Goal: Task Accomplishment & Management: Use online tool/utility

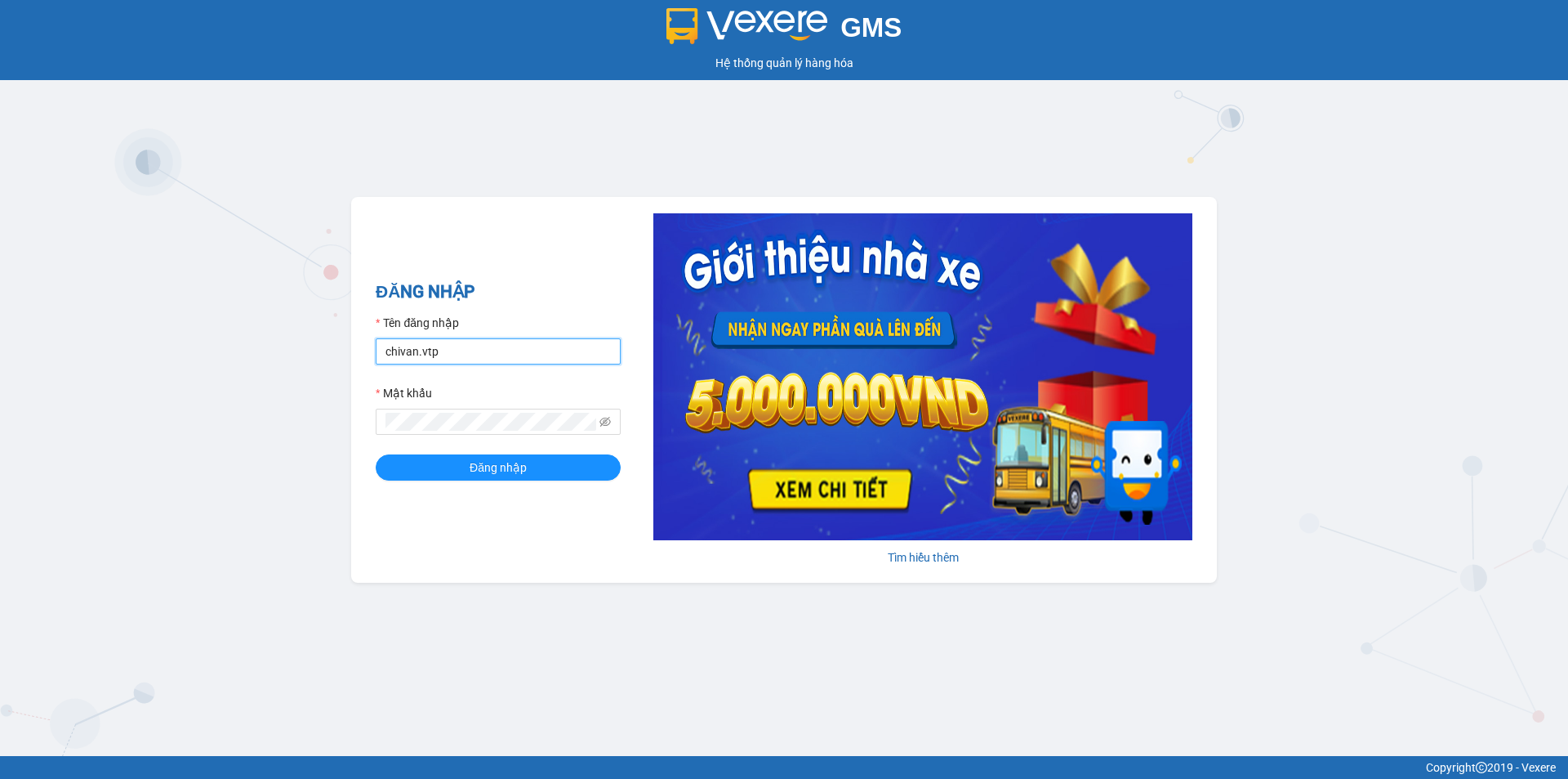
drag, startPoint x: 554, startPoint y: 349, endPoint x: 0, endPoint y: 408, distance: 557.1
click at [0, 408] on div "GMS Hệ thống quản lý hàng hóa ĐĂNG NHẬP Tên đăng nhập chivan.vtp Mật khẩu Đăng …" at bounding box center [784, 378] width 1568 height 756
type input "congphat.vtp"
click at [0, 487] on div "GMS Hệ thống quản lý hàng hóa ĐĂNG NHẬP Tên đăng nhập congphat.vtp Mật khẩu Đăn…" at bounding box center [784, 378] width 1568 height 756
click at [376, 454] on button "Đăng nhập" at bounding box center [498, 467] width 245 height 26
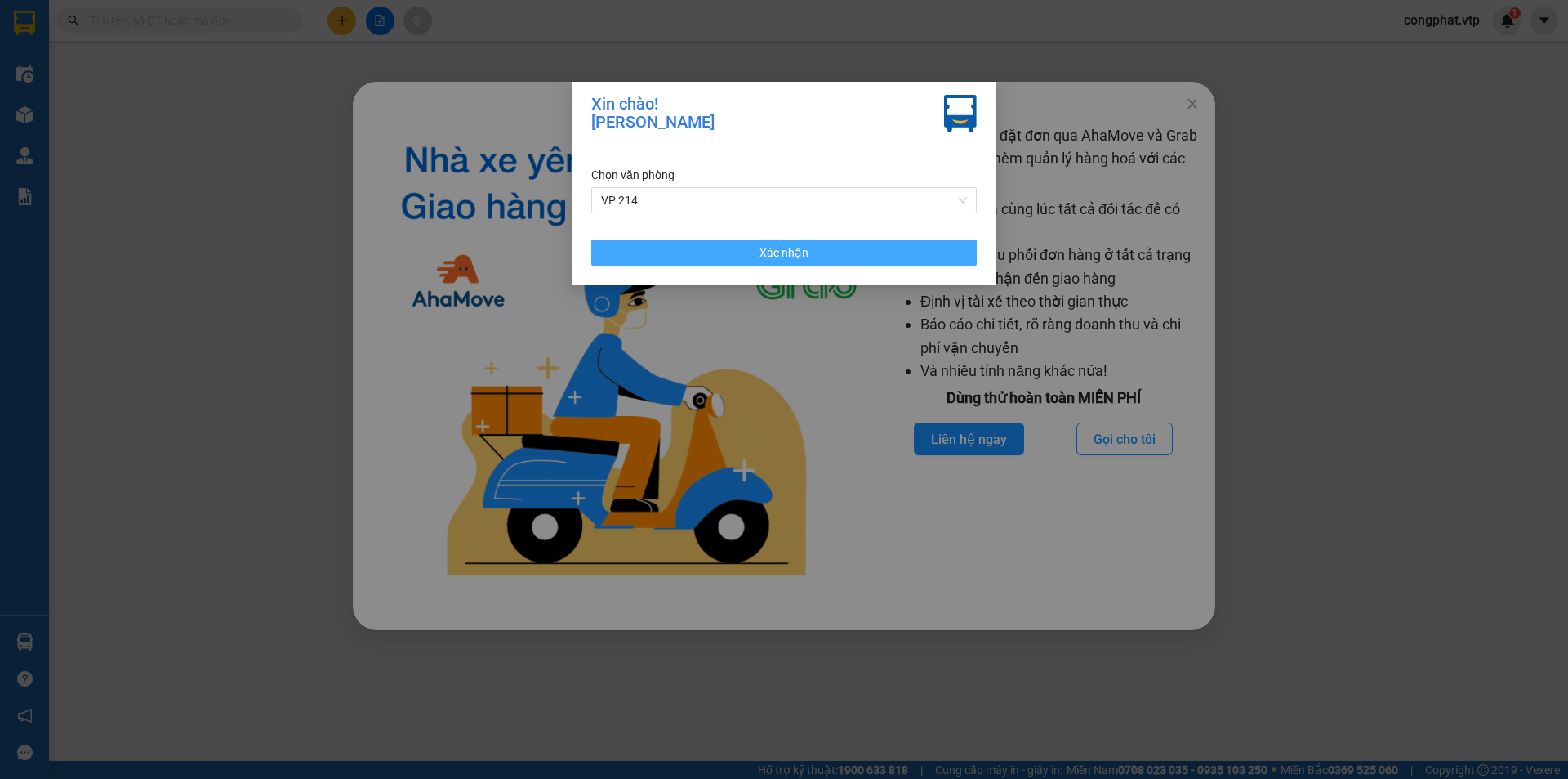
click at [670, 241] on button "Xác nhận" at bounding box center [784, 252] width 385 height 26
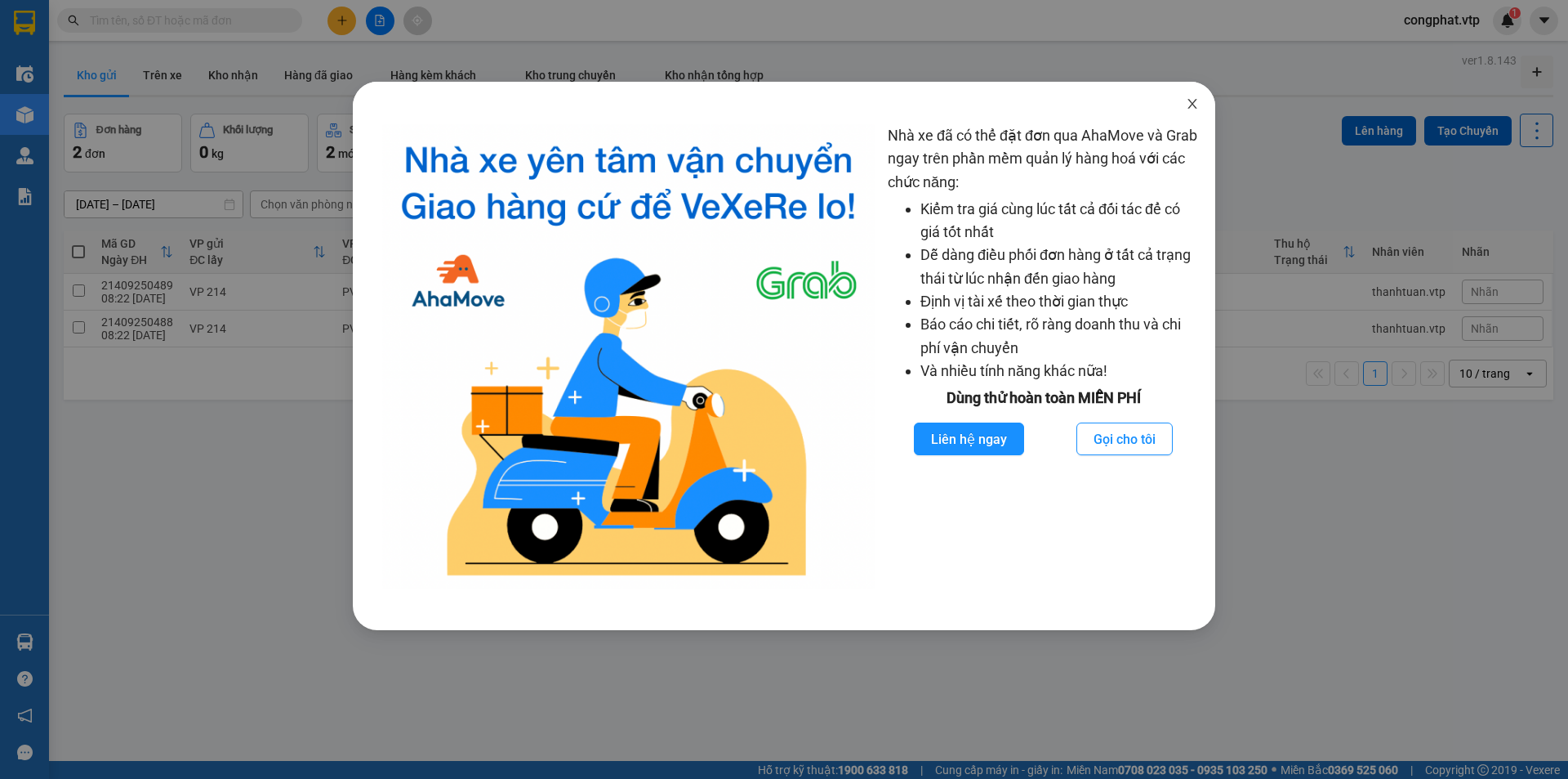
click at [1192, 104] on icon "close" at bounding box center [1193, 104] width 13 height 13
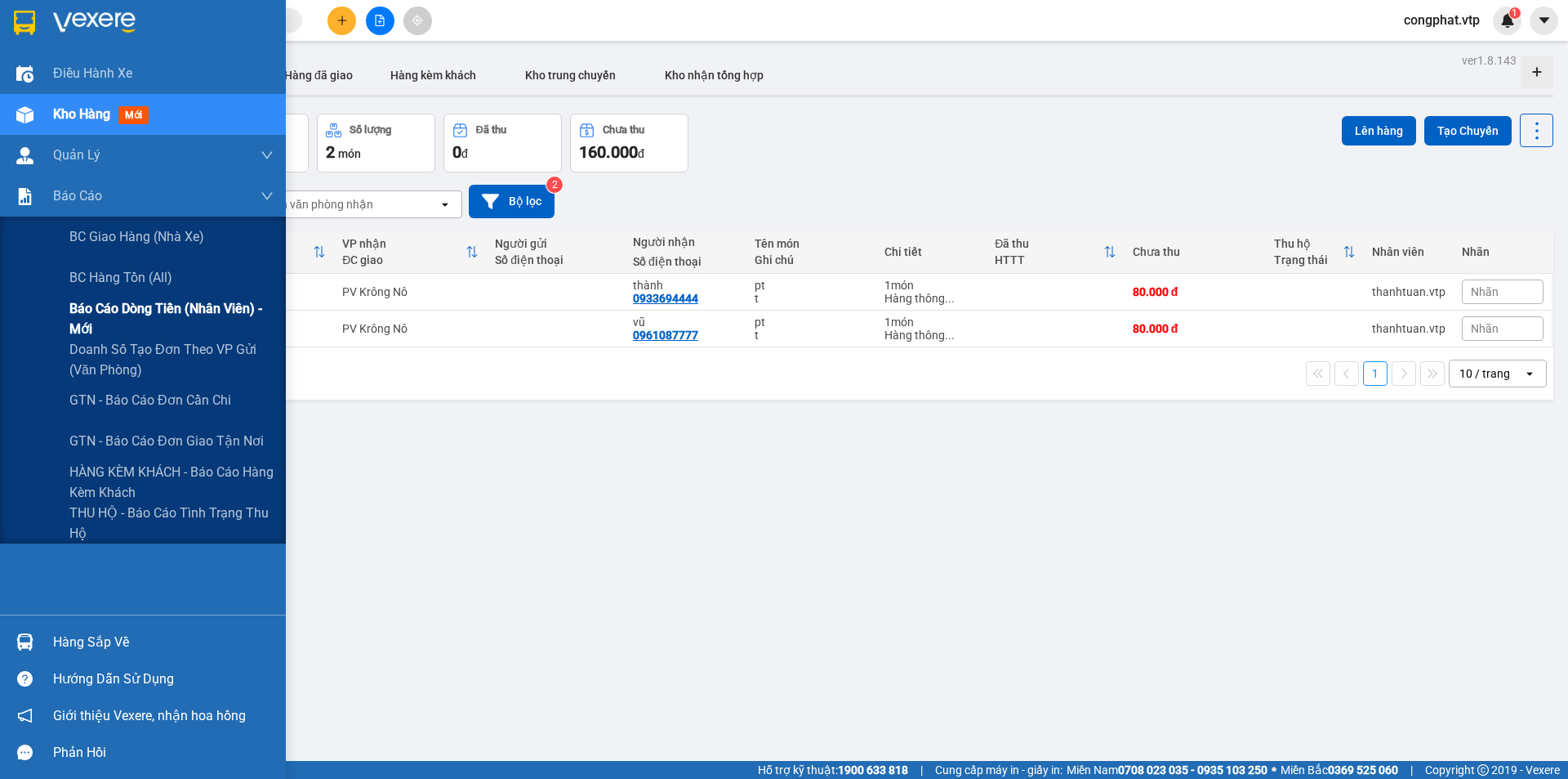
click at [143, 318] on span "Báo cáo dòng tiền (nhân viên) - mới" at bounding box center [172, 318] width 204 height 40
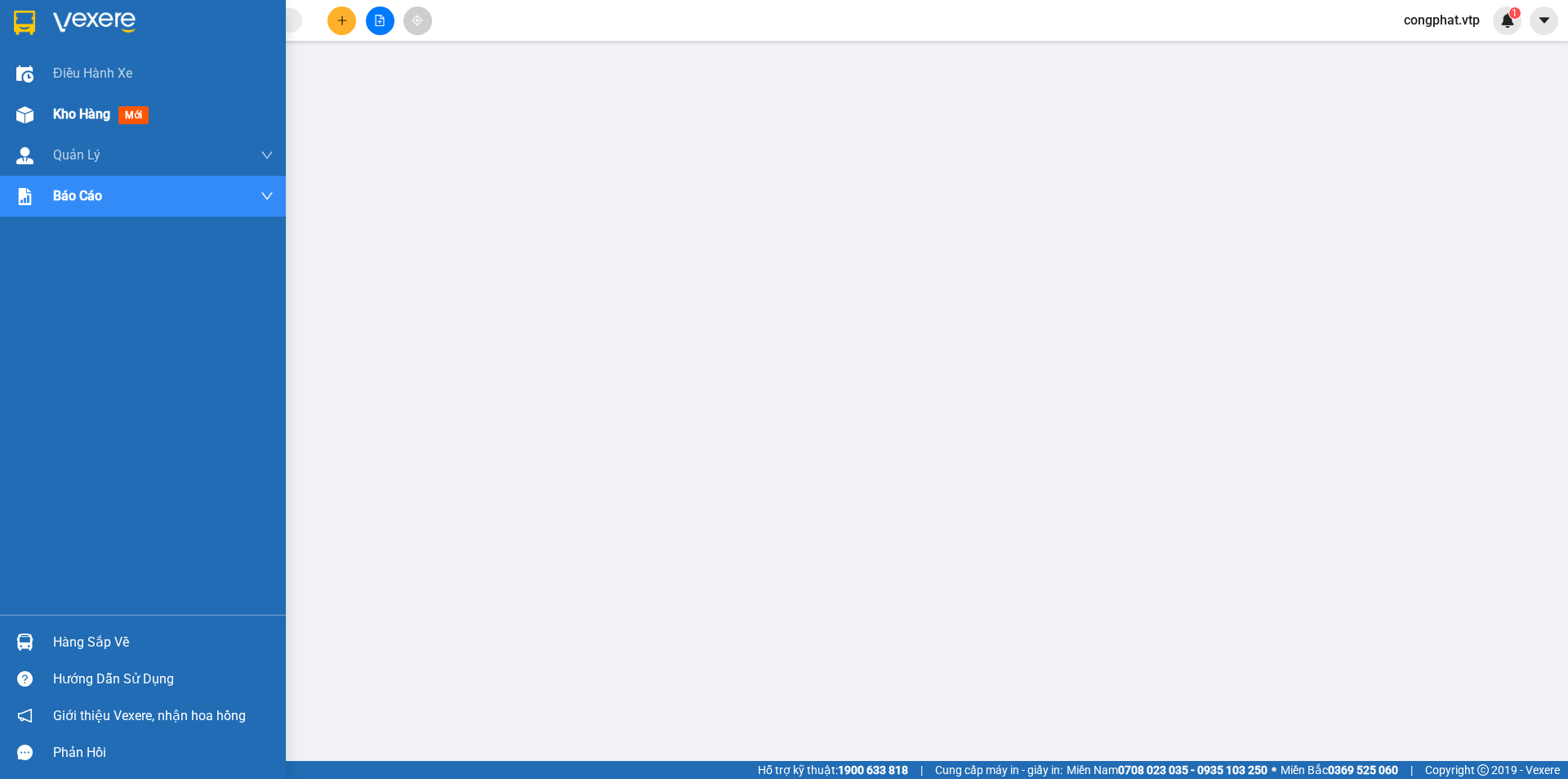
click at [52, 109] on div "Kho hàng mới" at bounding box center [143, 114] width 286 height 40
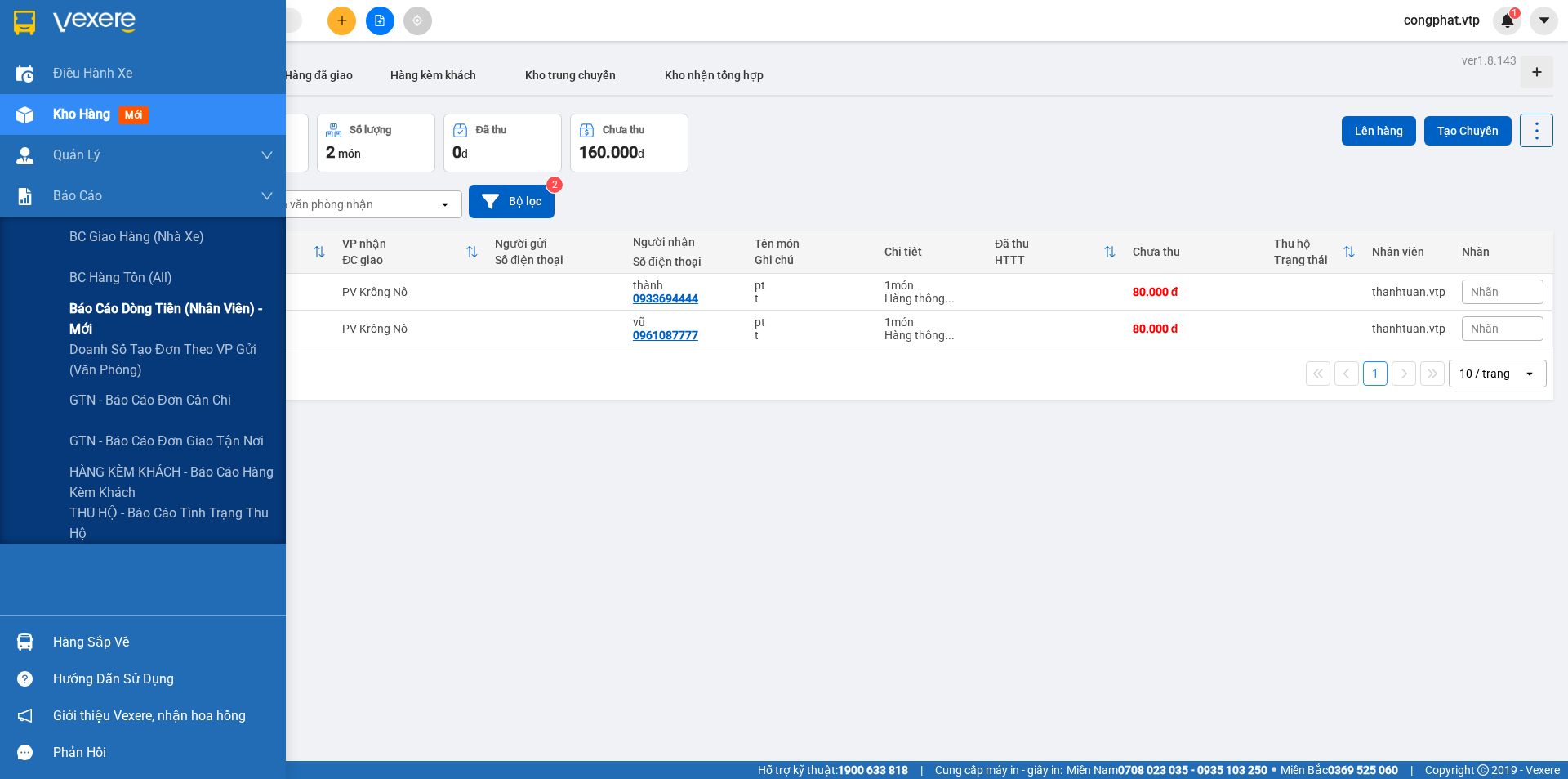
click at [118, 314] on span "Báo cáo dòng tiền (nhân viên) - mới" at bounding box center [172, 318] width 204 height 40
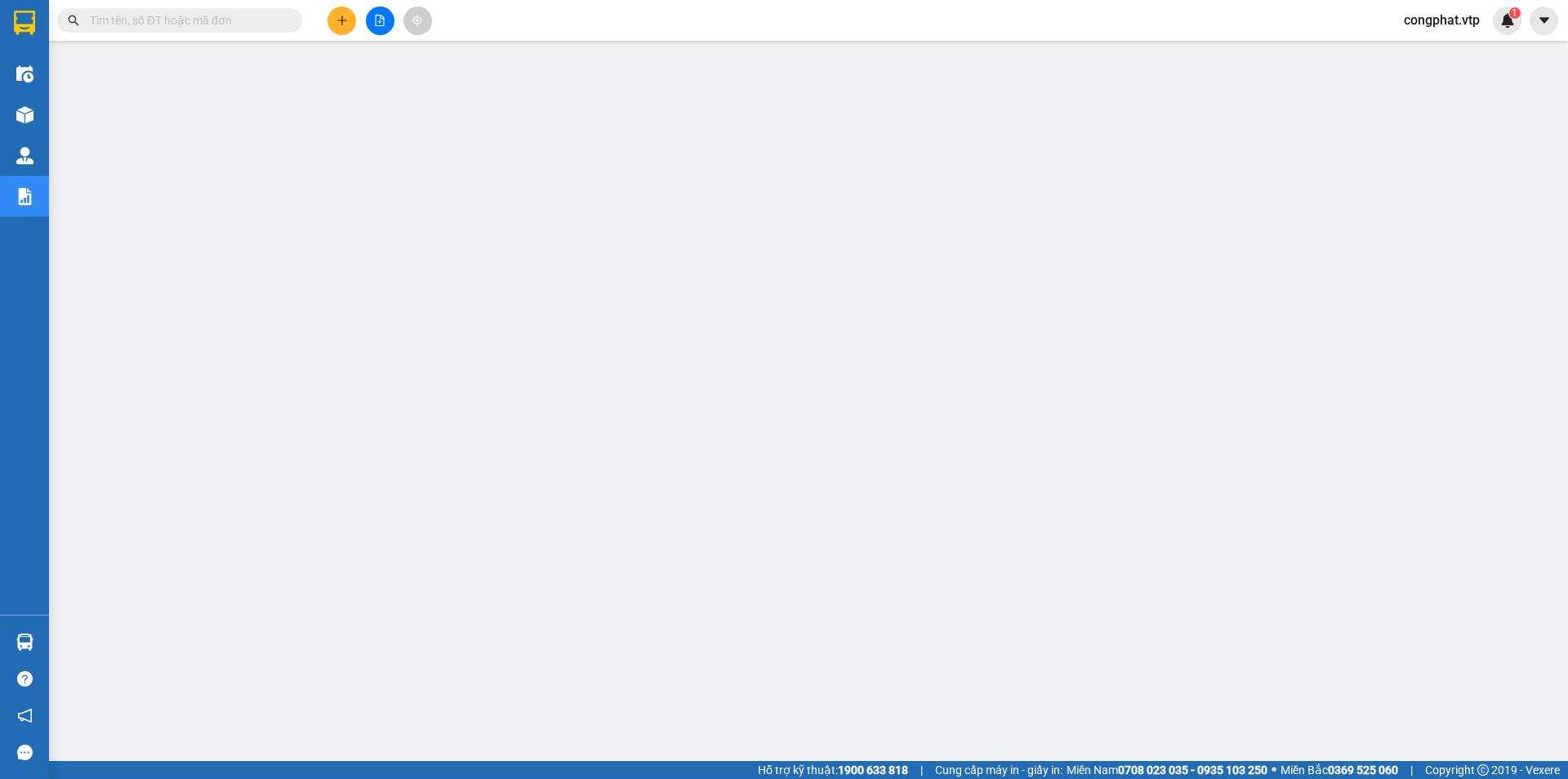
click at [1568, 6] on div "Kết quả tìm kiếm ( 0 ) Bộ lọc No Data congphat.vtp 1" at bounding box center [784, 20] width 1568 height 40
